Goal: Transaction & Acquisition: Purchase product/service

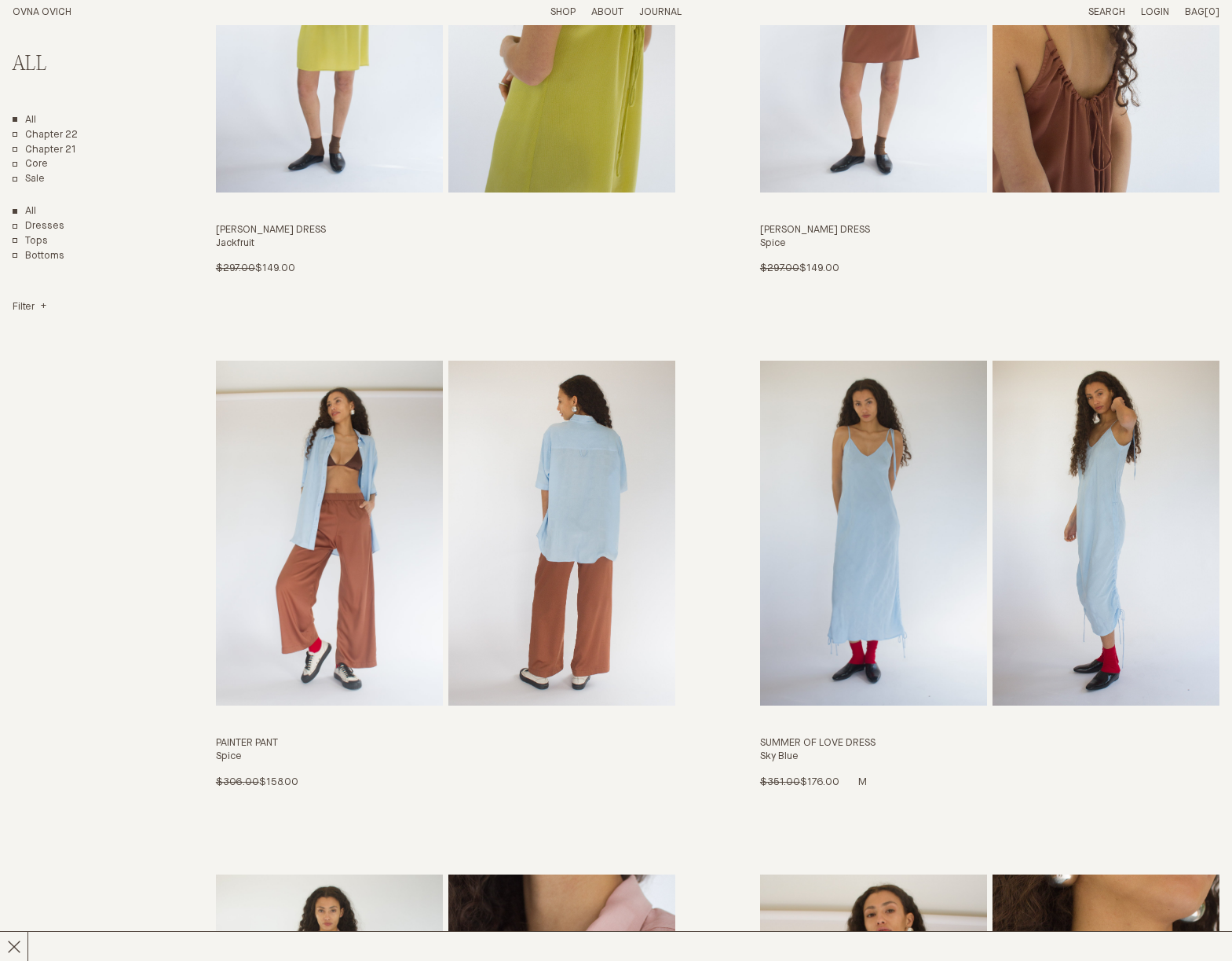
scroll to position [3826, 0]
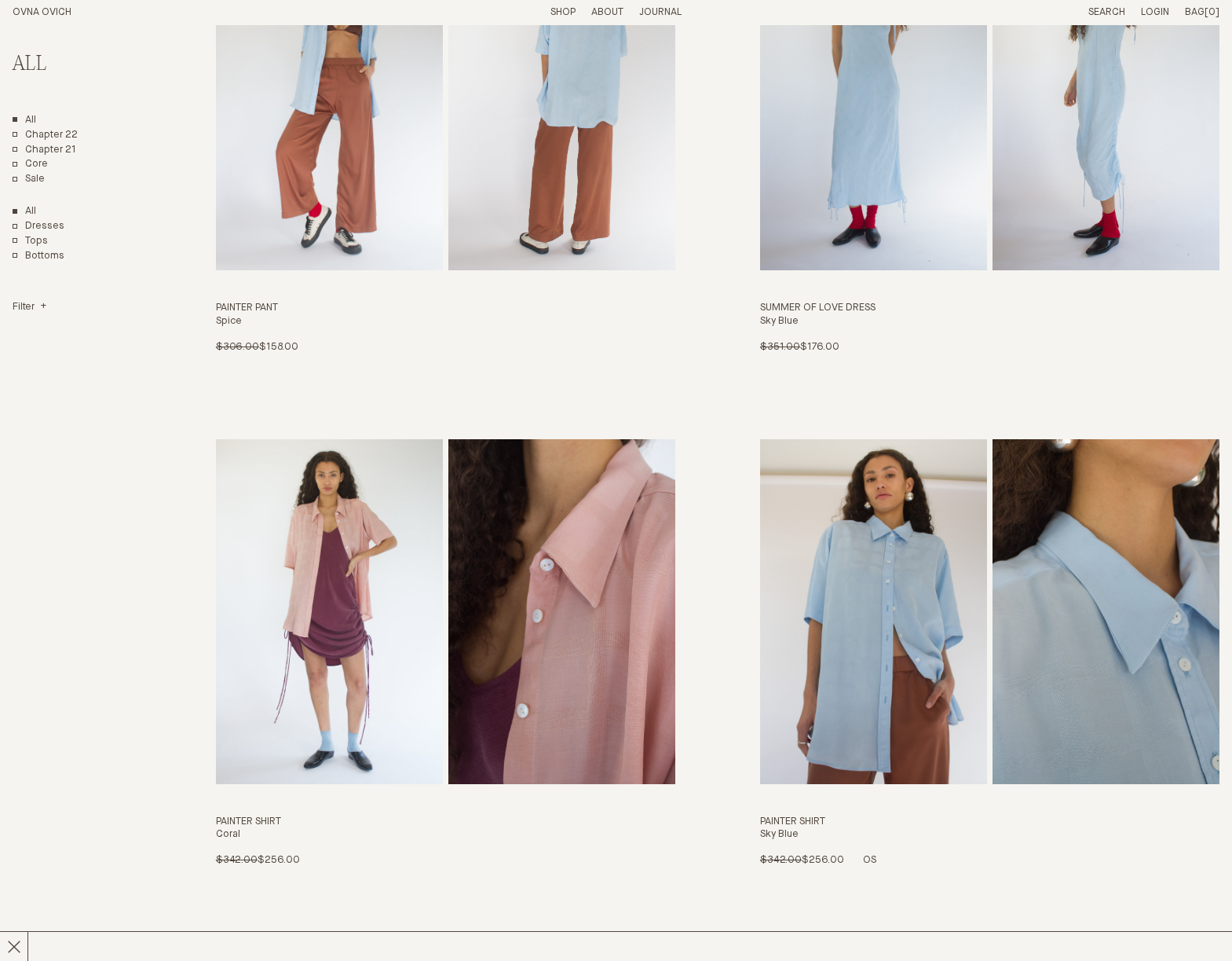
click at [895, 610] on img "Painter Shirt" at bounding box center [874, 611] width 227 height 345
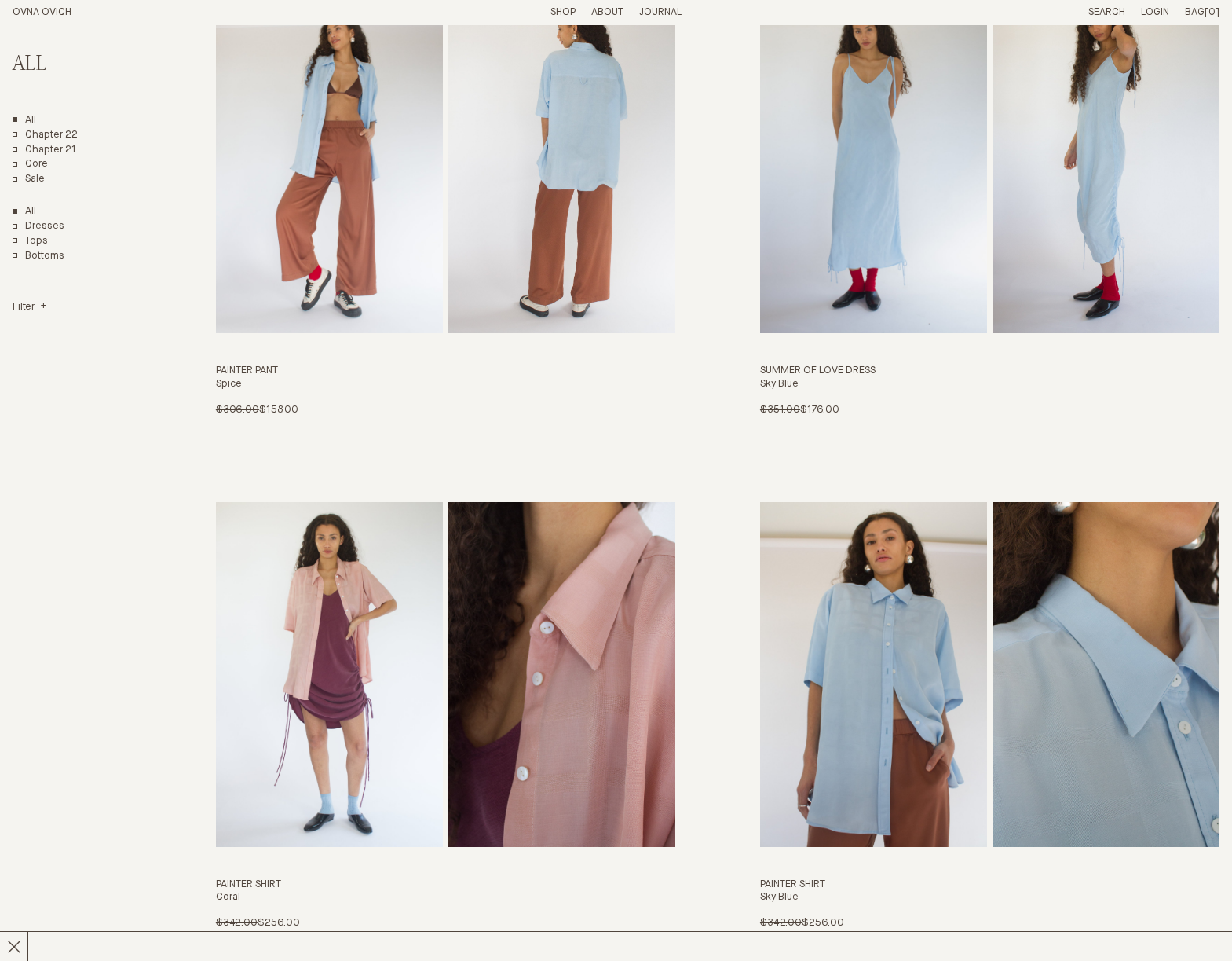
scroll to position [3925, 0]
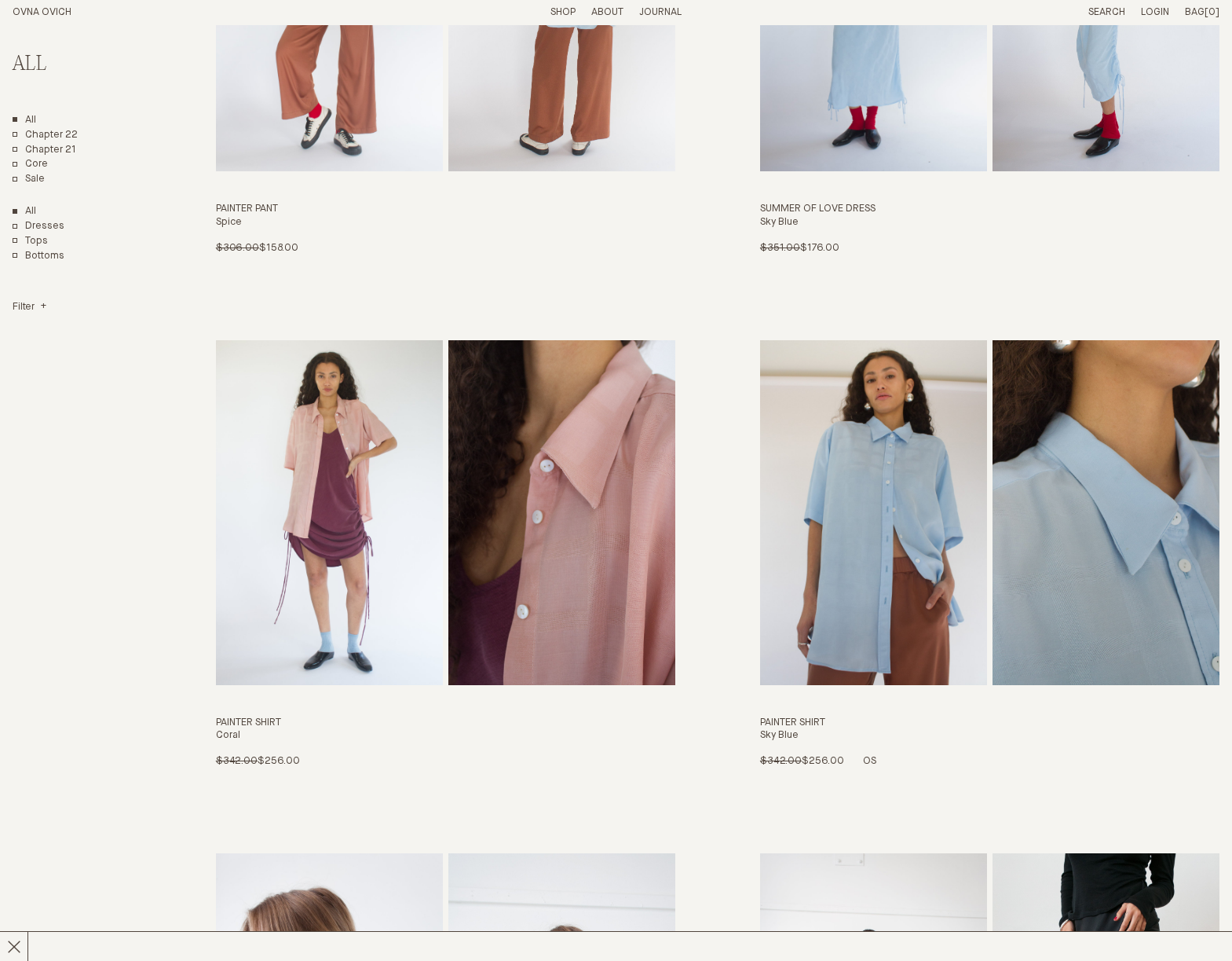
click at [847, 440] on img "Painter Shirt" at bounding box center [874, 512] width 227 height 345
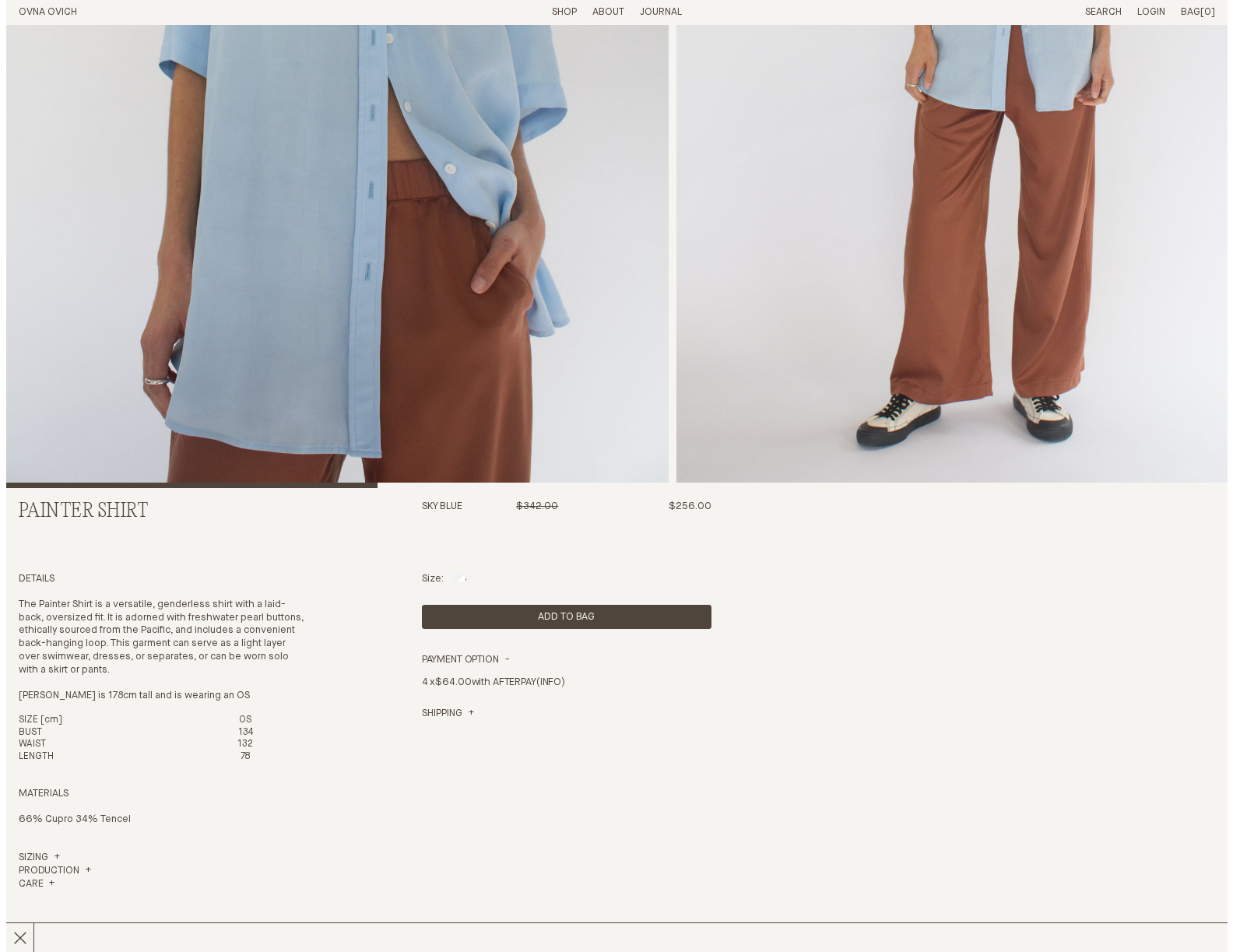
scroll to position [500, 0]
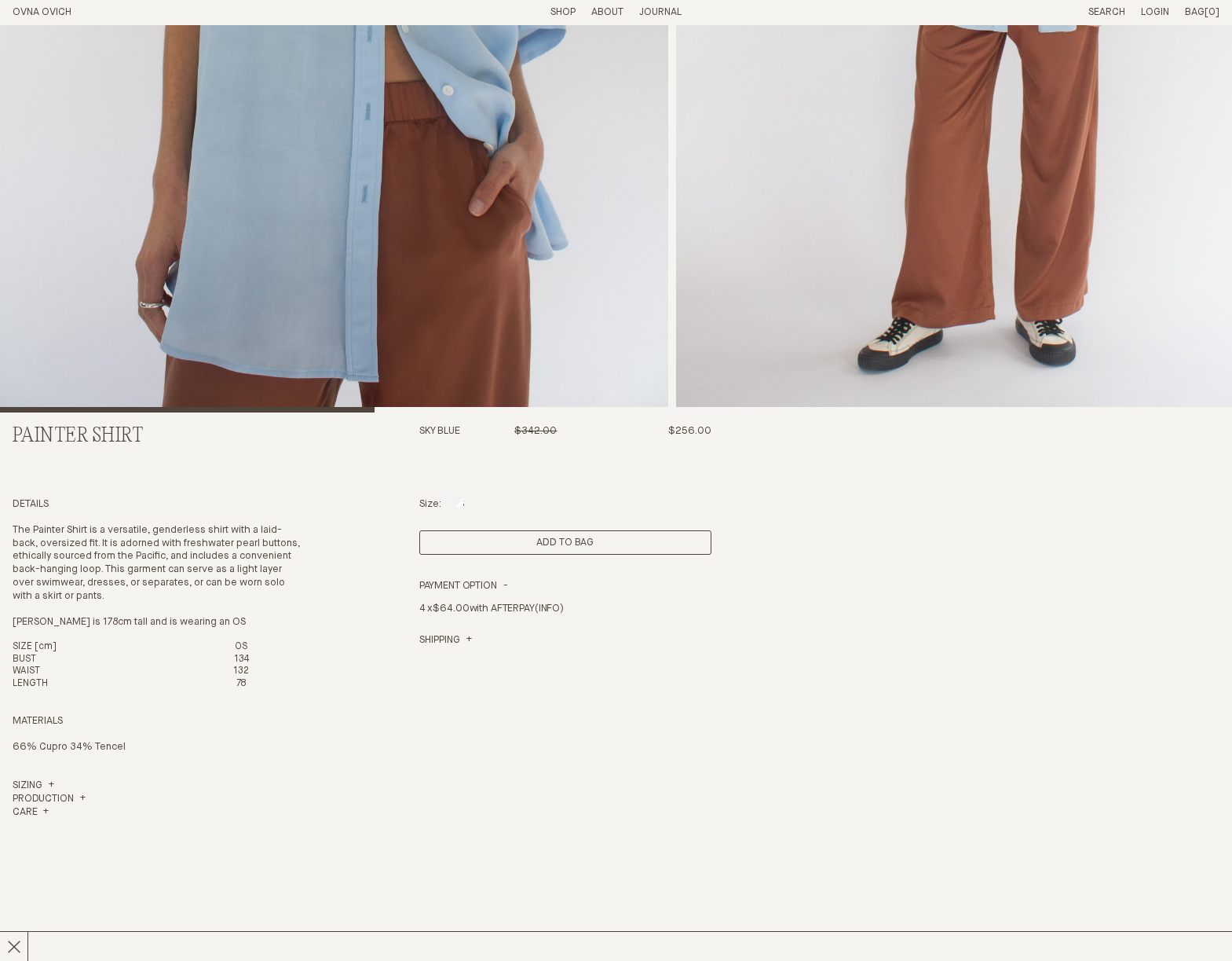
click at [576, 546] on button "Add to Bag" at bounding box center [565, 542] width 292 height 25
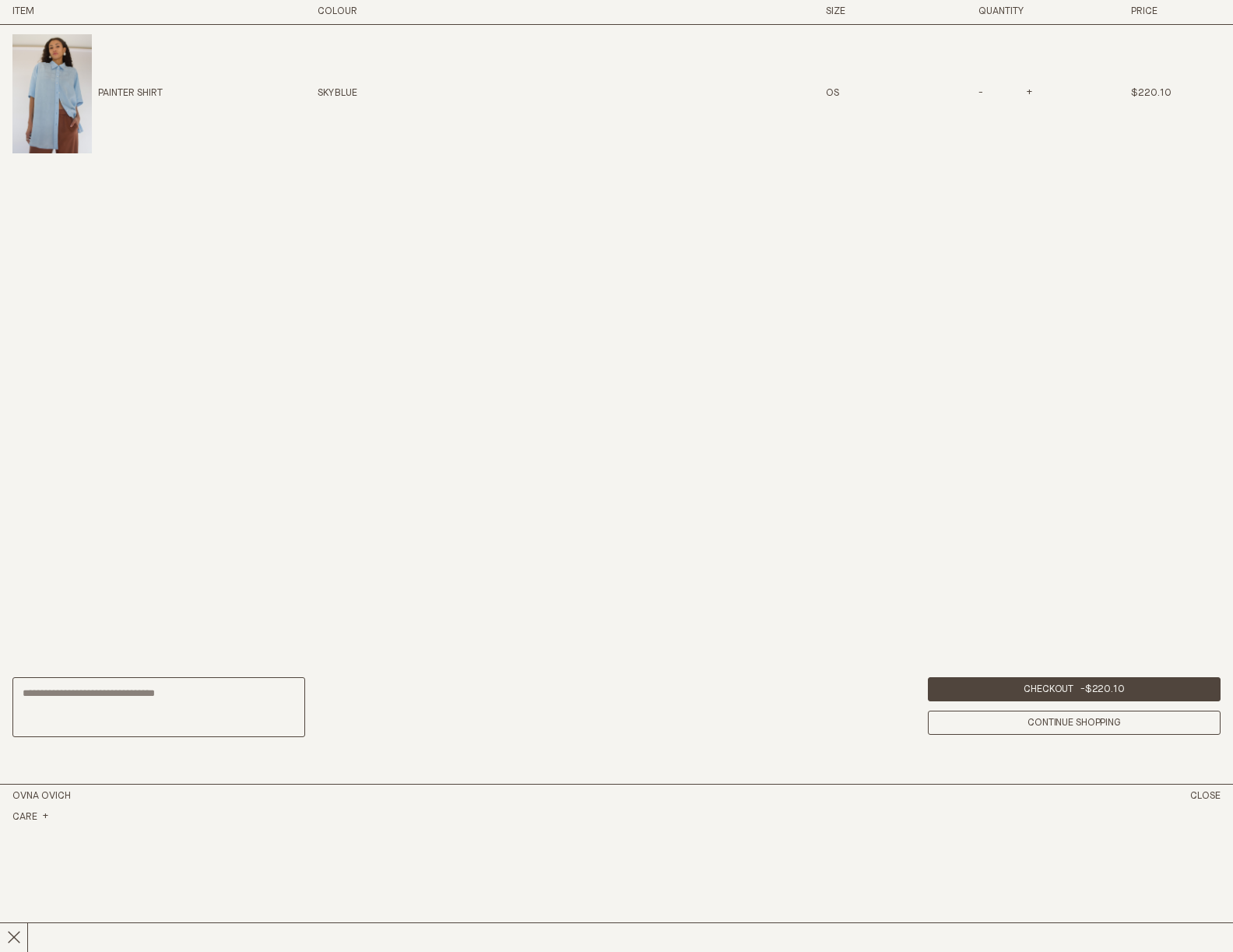
scroll to position [1284, 0]
click at [1062, 686] on link "Checkout - $220.10" at bounding box center [1074, 689] width 293 height 24
